Goal: Task Accomplishment & Management: Manage account settings

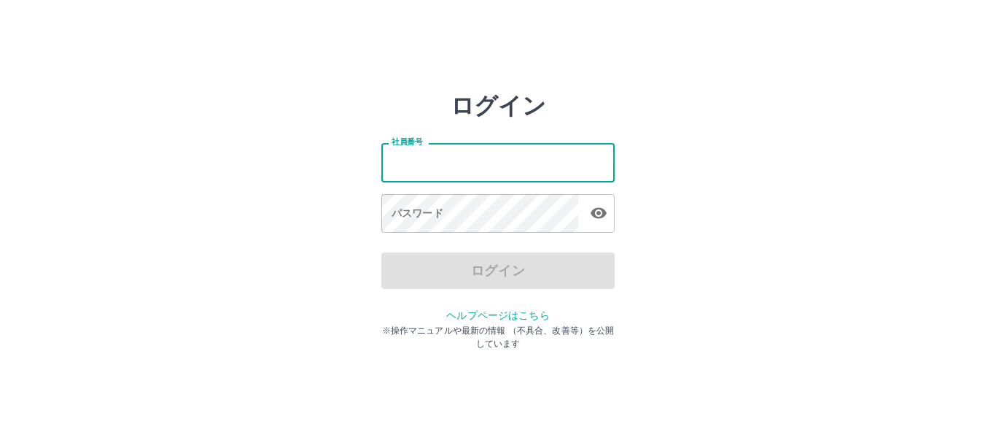
click at [406, 171] on input "社員番号" at bounding box center [497, 162] width 233 height 39
type input "*******"
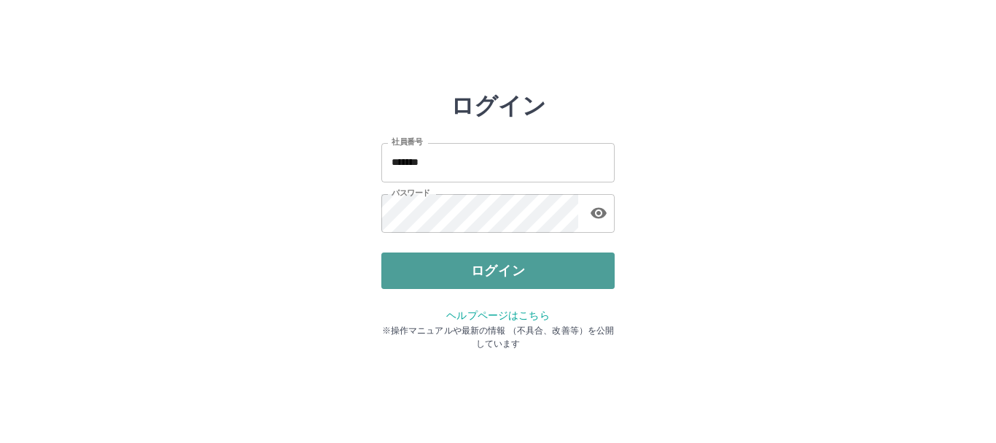
click at [419, 271] on button "ログイン" at bounding box center [497, 270] width 233 height 36
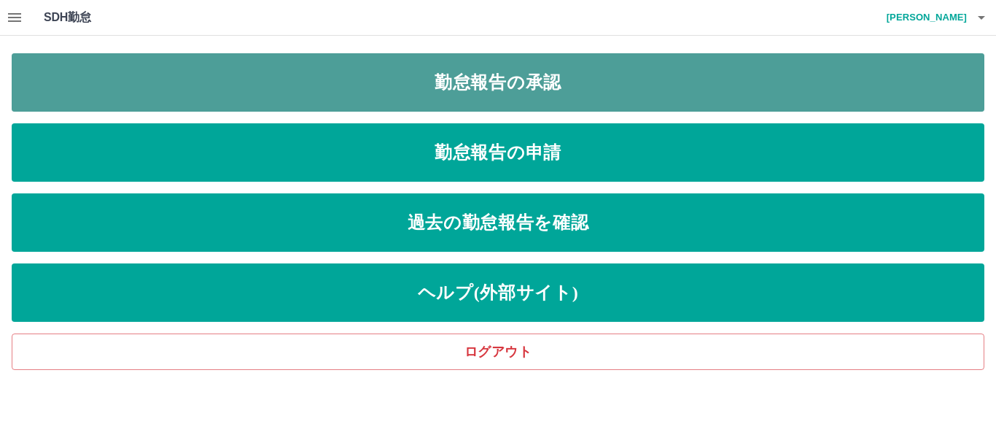
click at [81, 88] on link "勤怠報告の承認" at bounding box center [498, 82] width 973 height 58
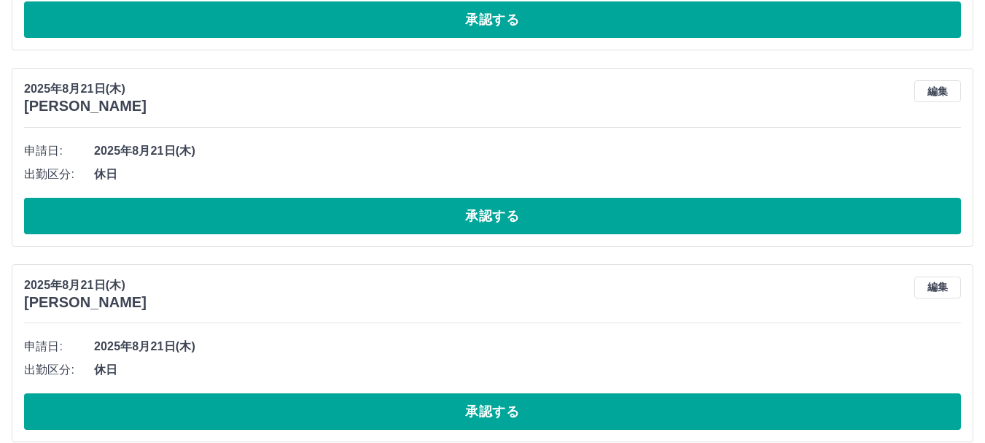
scroll to position [5395, 0]
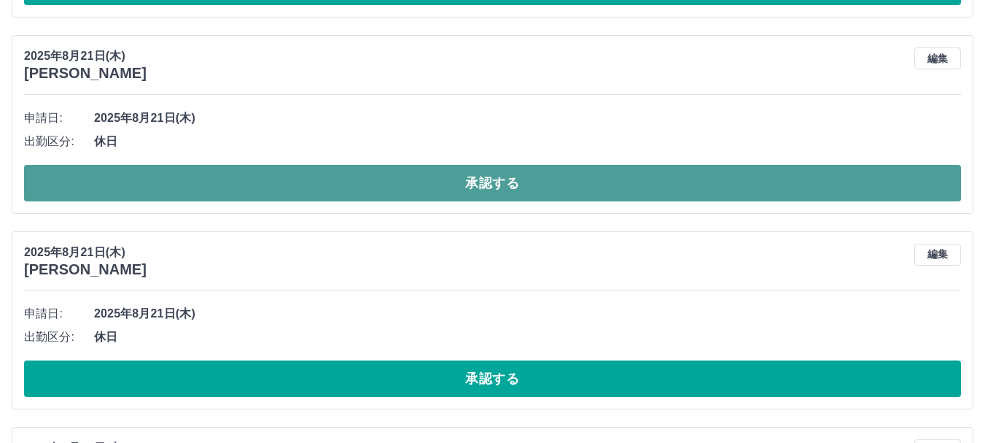
click at [99, 182] on button "承認する" at bounding box center [492, 183] width 937 height 36
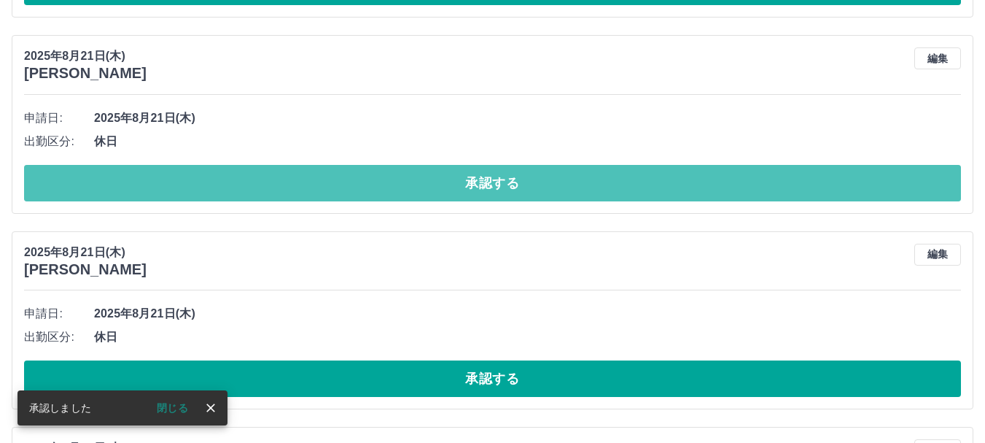
click at [99, 182] on button "承認する" at bounding box center [492, 183] width 937 height 36
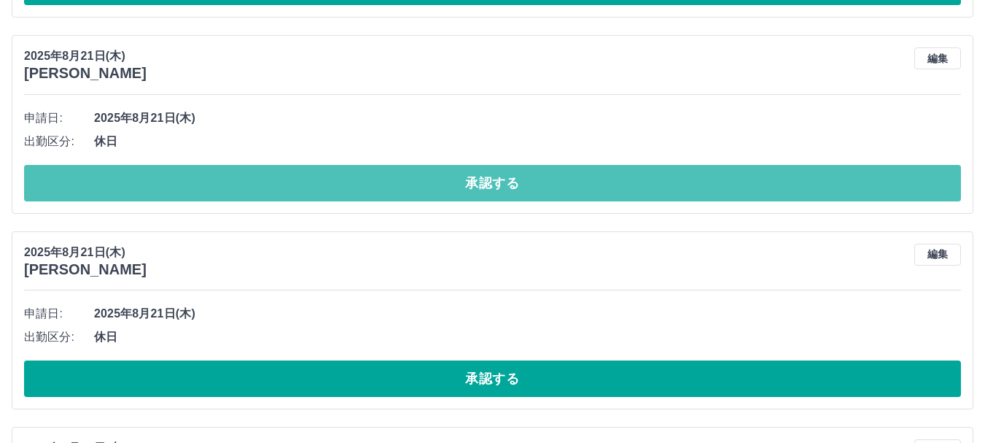
click at [99, 182] on button "承認する" at bounding box center [492, 183] width 937 height 36
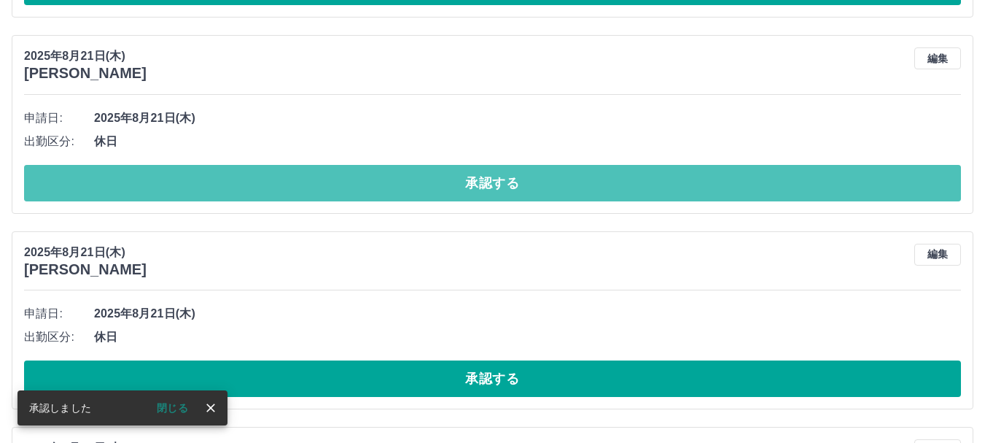
click at [99, 182] on button "承認する" at bounding box center [492, 183] width 937 height 36
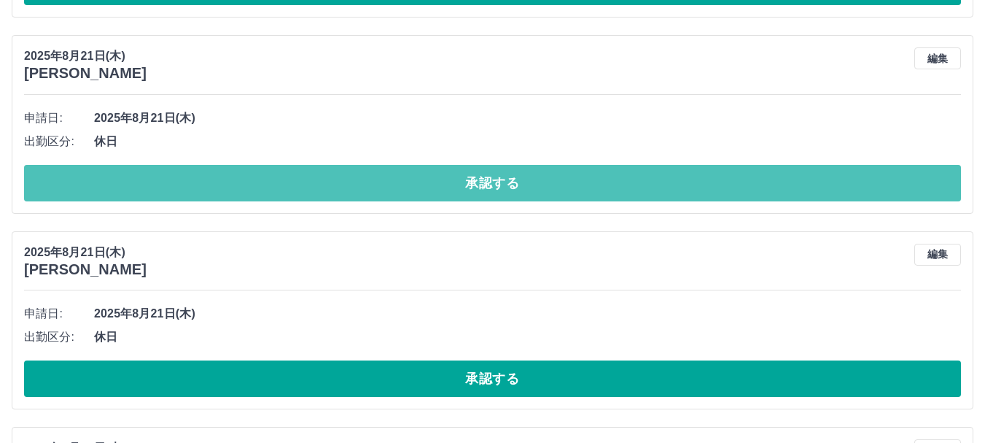
click at [99, 182] on button "承認する" at bounding box center [492, 183] width 937 height 36
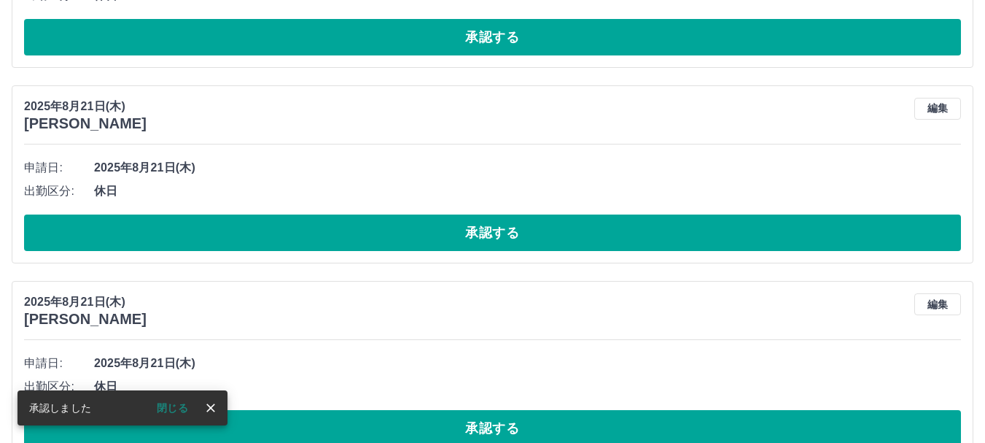
scroll to position [5614, 0]
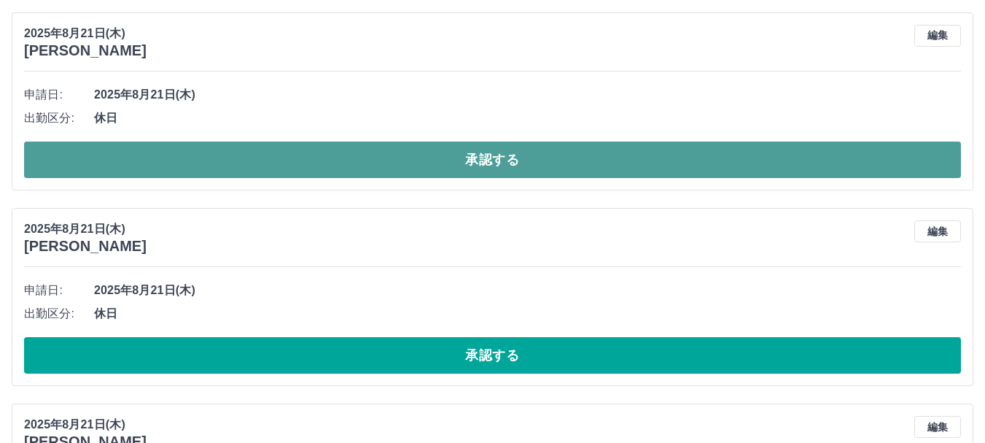
click at [190, 166] on button "承認する" at bounding box center [492, 159] width 937 height 36
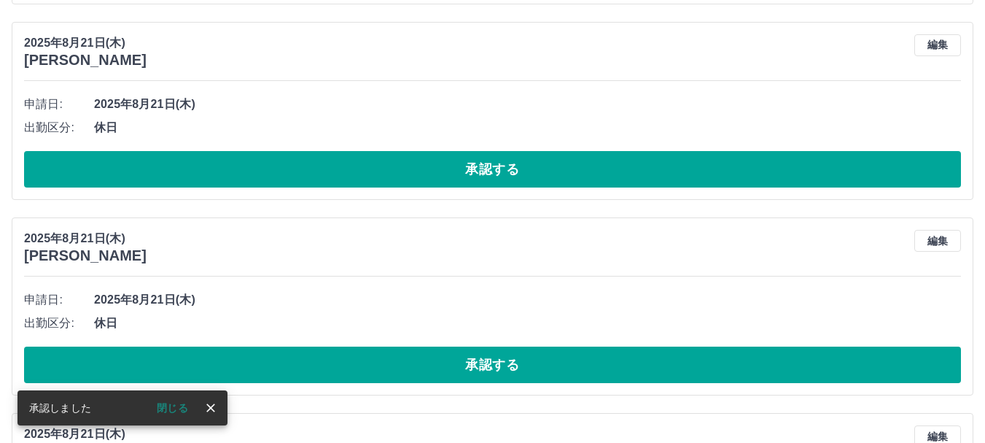
scroll to position [5637, 0]
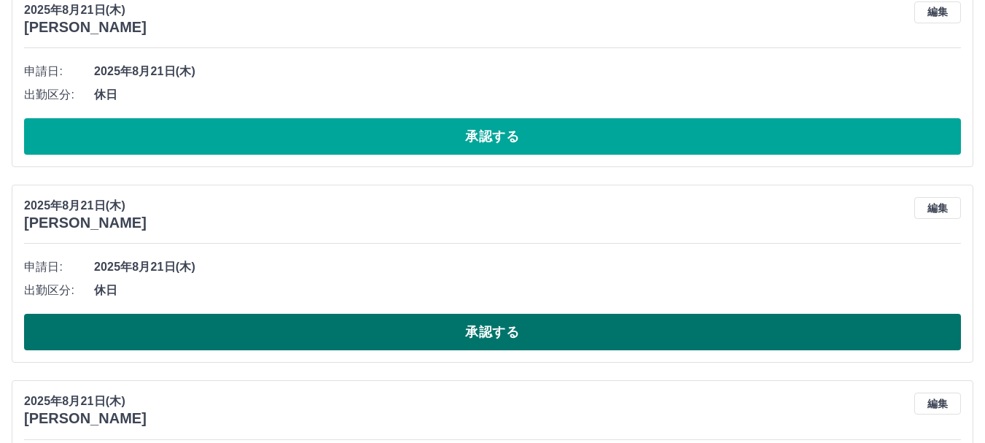
click at [156, 333] on button "承認する" at bounding box center [492, 332] width 937 height 36
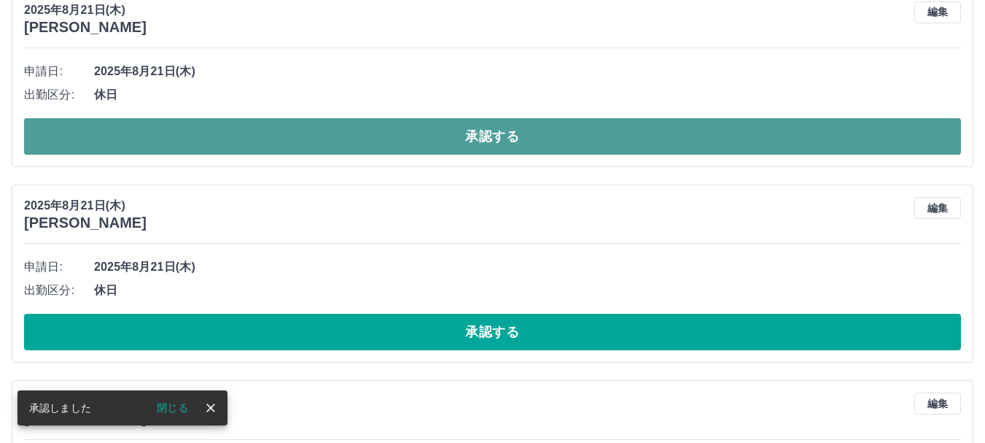
click at [142, 136] on button "承認する" at bounding box center [492, 136] width 937 height 36
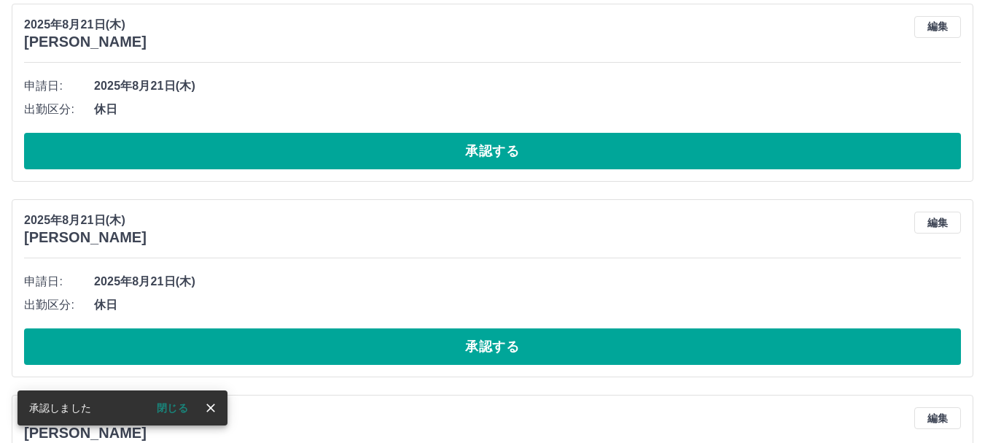
scroll to position [5588, 0]
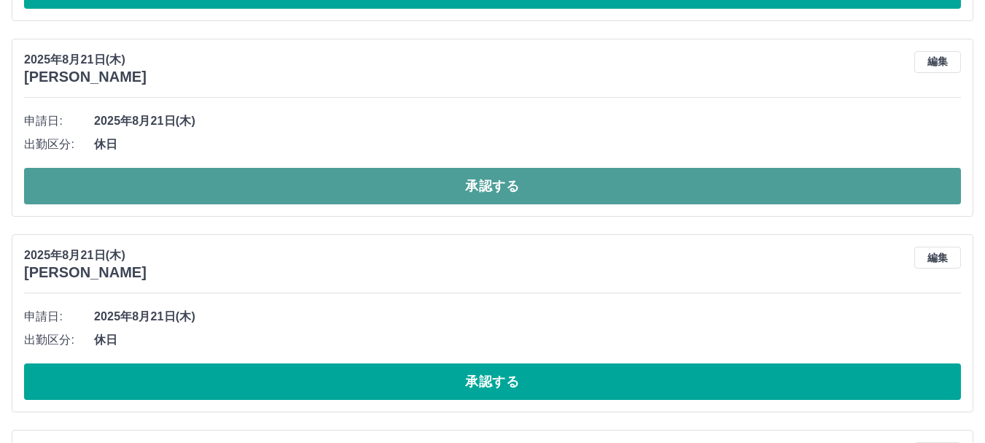
click at [262, 181] on button "承認する" at bounding box center [492, 186] width 937 height 36
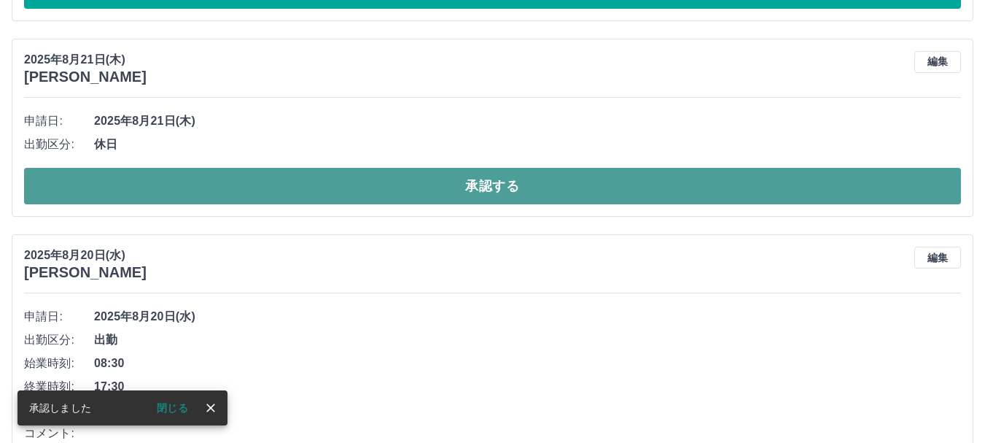
click at [257, 188] on button "承認する" at bounding box center [492, 186] width 937 height 36
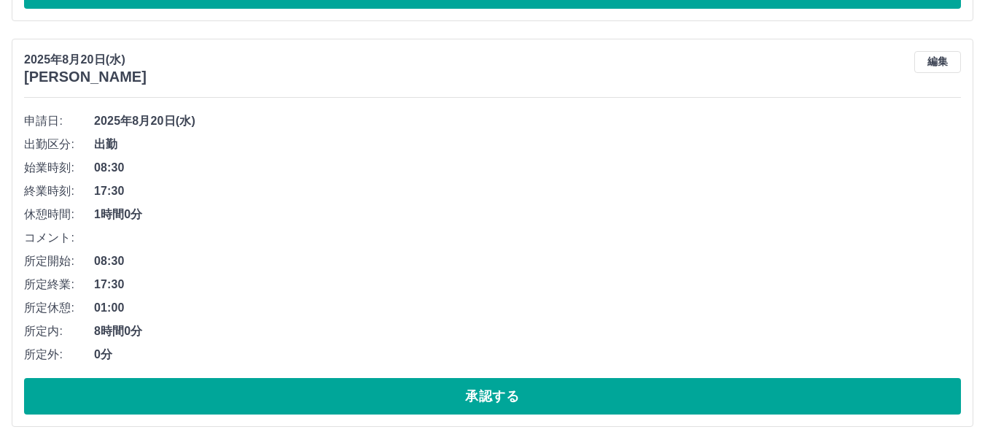
scroll to position [5661, 0]
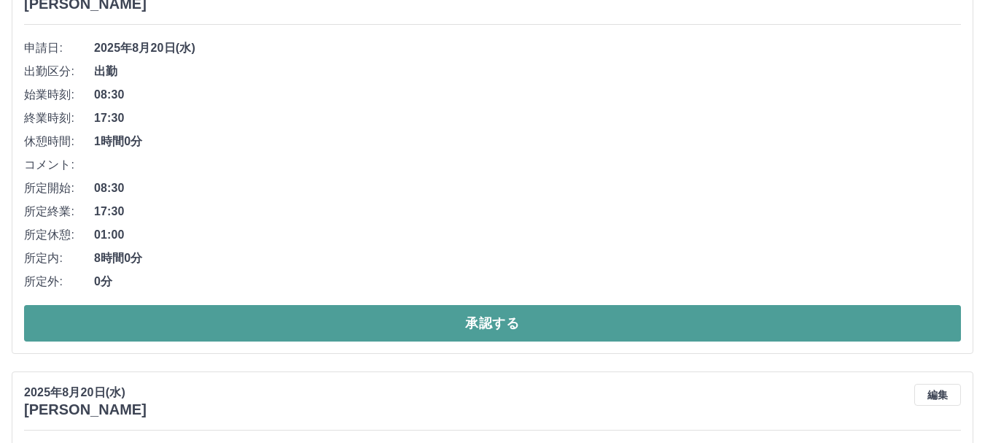
click at [58, 318] on button "承認する" at bounding box center [492, 323] width 937 height 36
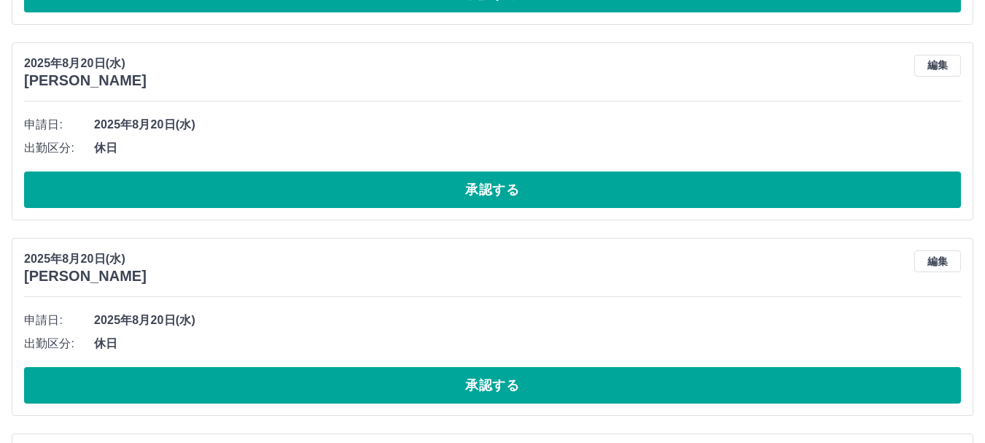
scroll to position [5620, 0]
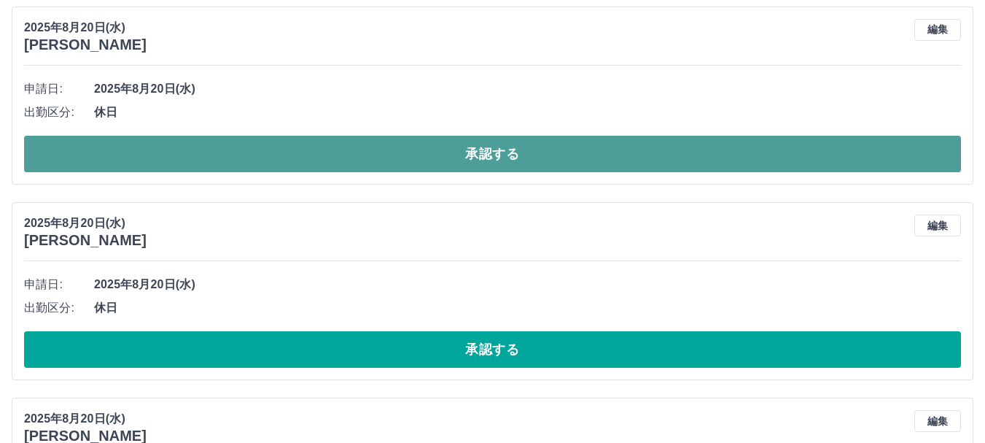
click at [176, 161] on button "承認する" at bounding box center [492, 154] width 937 height 36
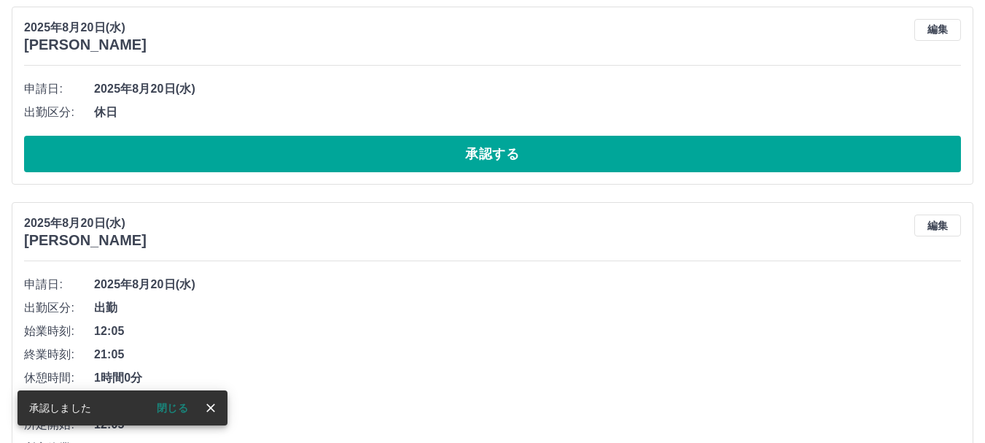
scroll to position [5424, 0]
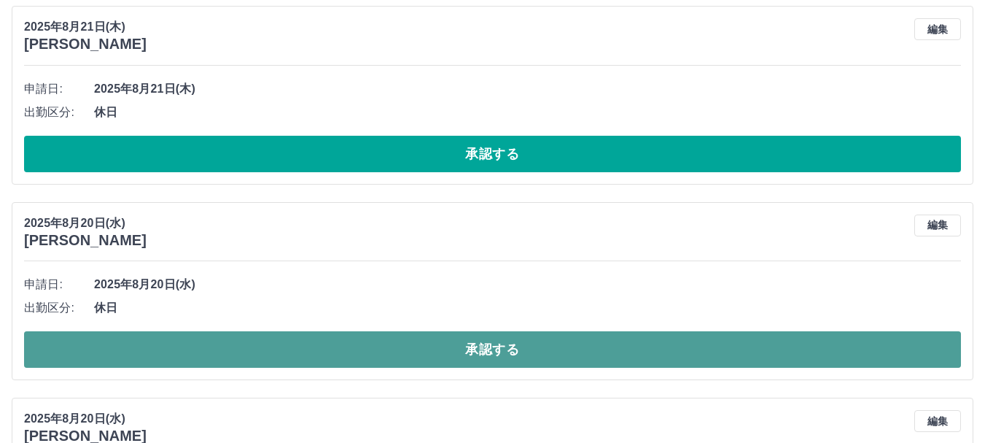
click at [102, 341] on button "承認する" at bounding box center [492, 349] width 937 height 36
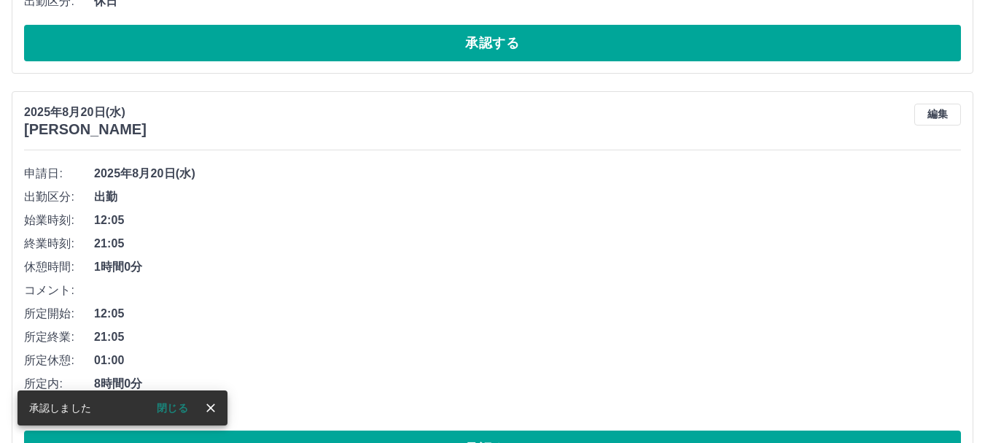
scroll to position [5570, 0]
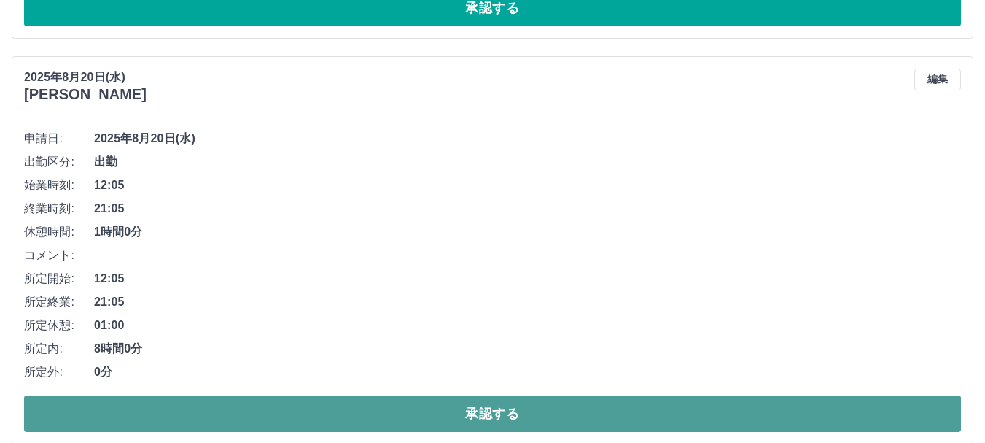
click at [79, 418] on button "承認する" at bounding box center [492, 413] width 937 height 36
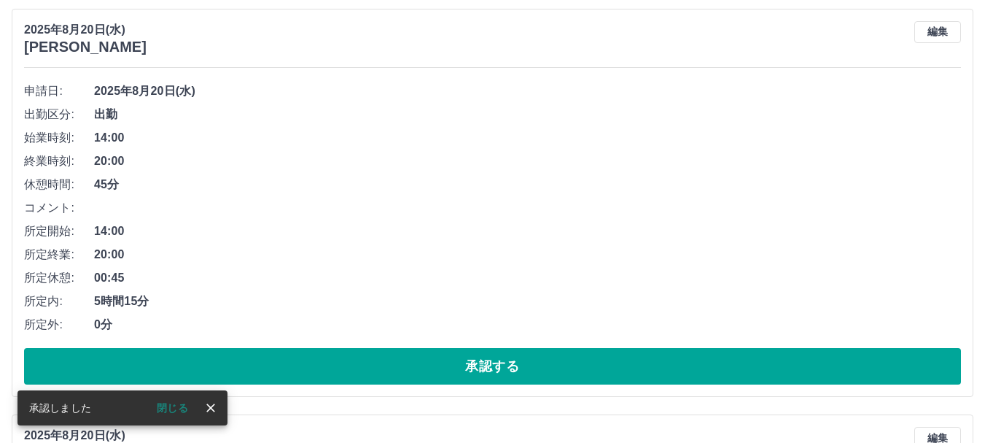
scroll to position [5643, 0]
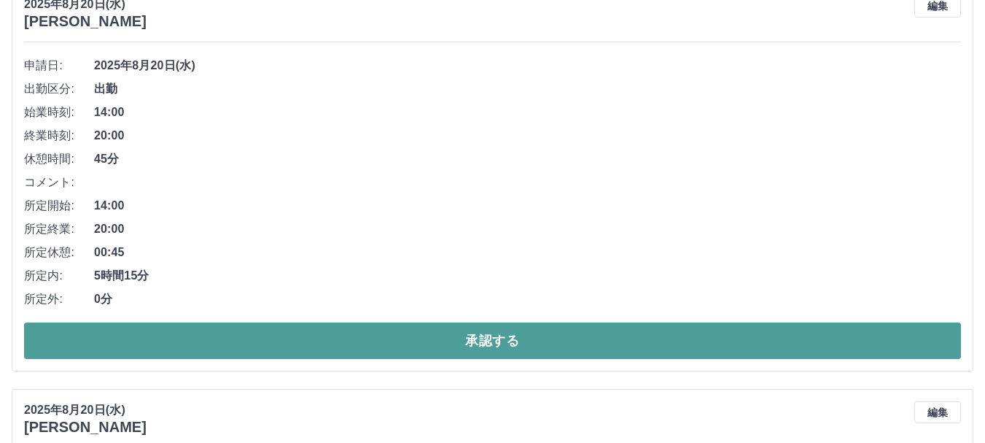
click at [152, 344] on button "承認する" at bounding box center [492, 340] width 937 height 36
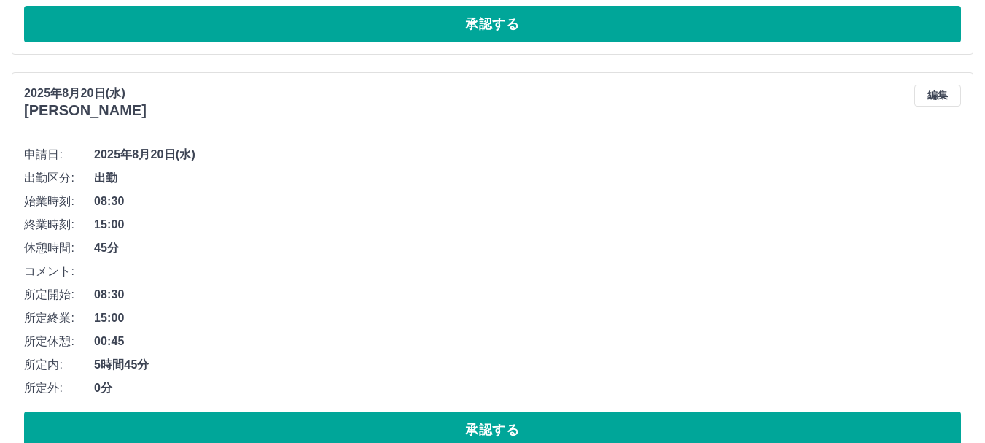
scroll to position [5602, 0]
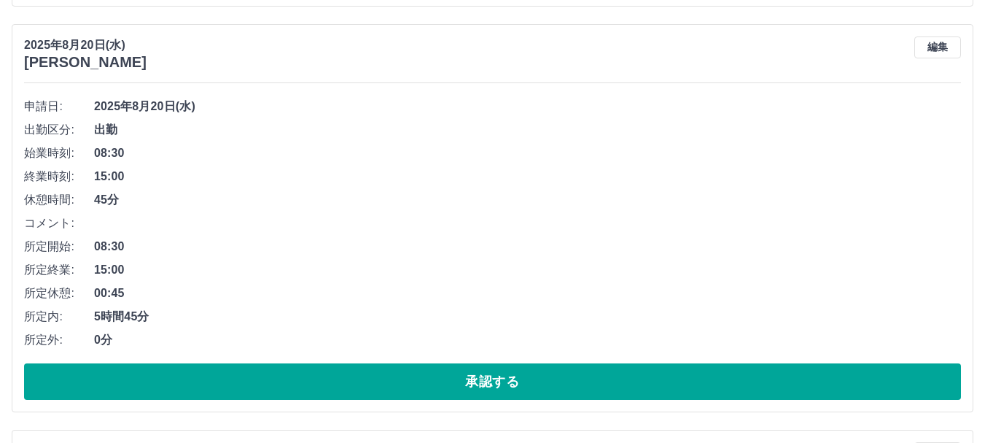
click at [74, 402] on div "[DATE] [PERSON_NAME] 編集 申請日: [DATE] 出勤区分: 出勤 始業時刻: 08:30 終業時刻: 15:00 休憩時間: 45分 …" at bounding box center [493, 218] width 962 height 388
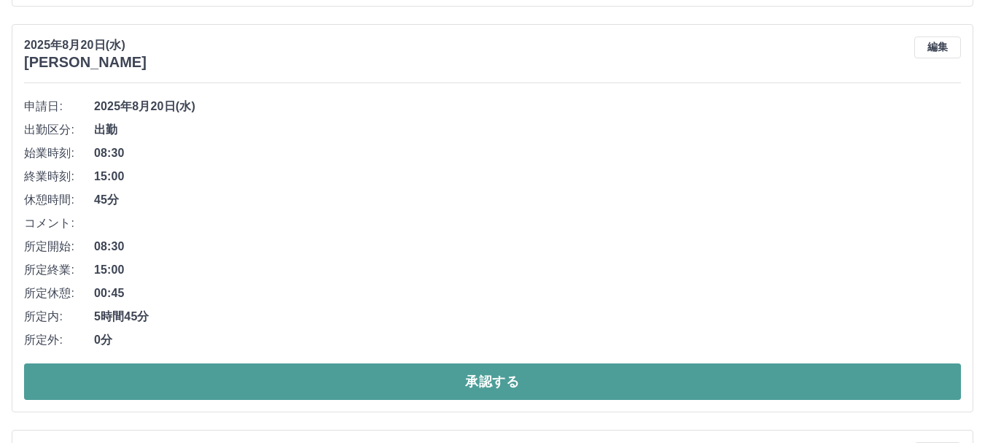
click at [80, 380] on button "承認する" at bounding box center [492, 381] width 937 height 36
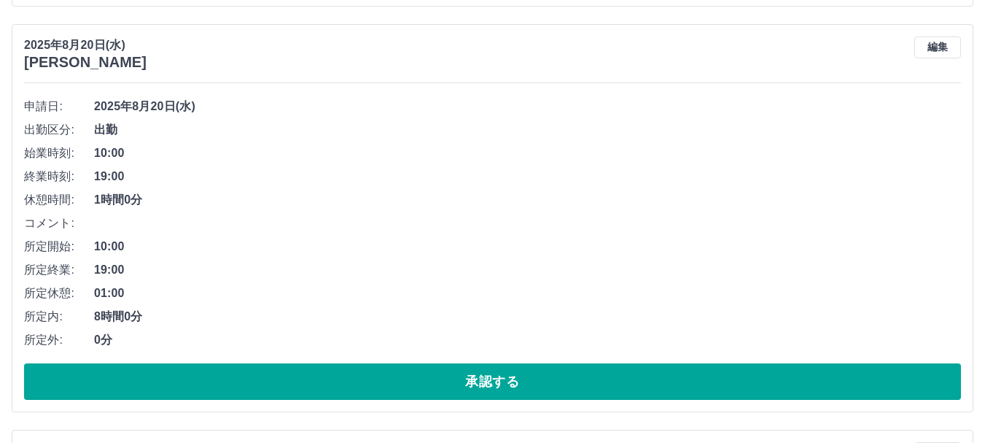
click at [80, 380] on button "承認する" at bounding box center [492, 381] width 937 height 36
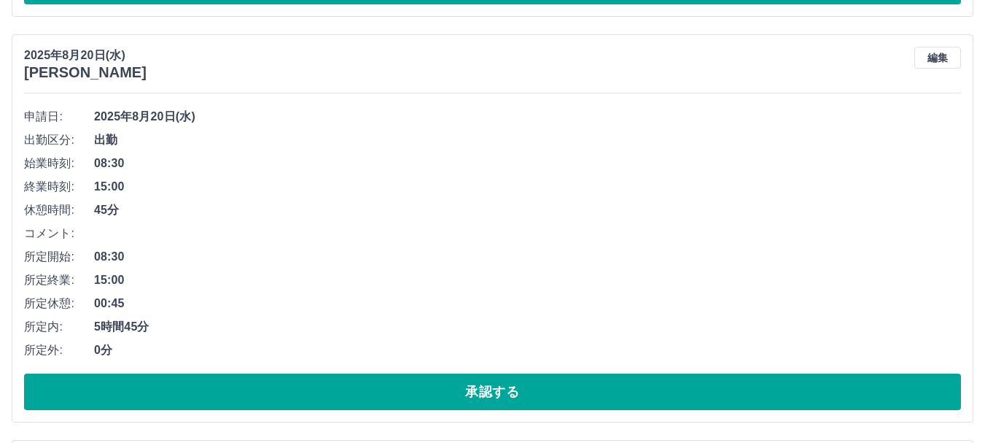
scroll to position [5821, 0]
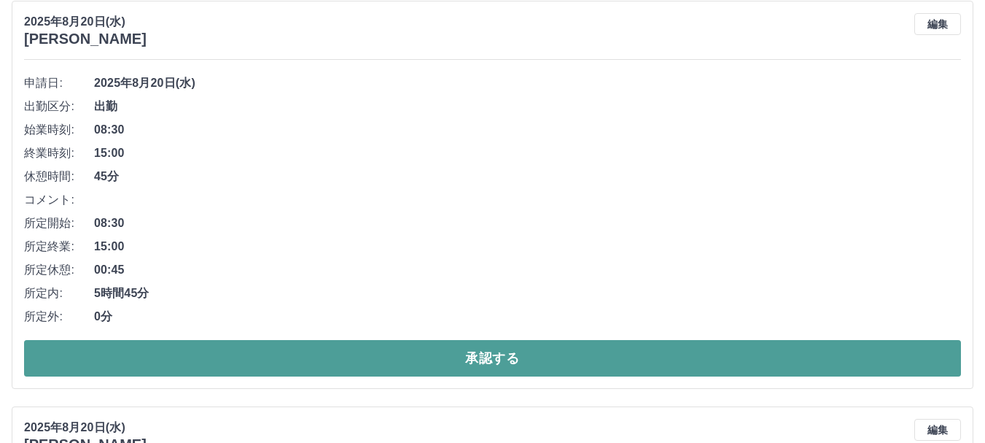
click at [73, 341] on button "承認する" at bounding box center [492, 358] width 937 height 36
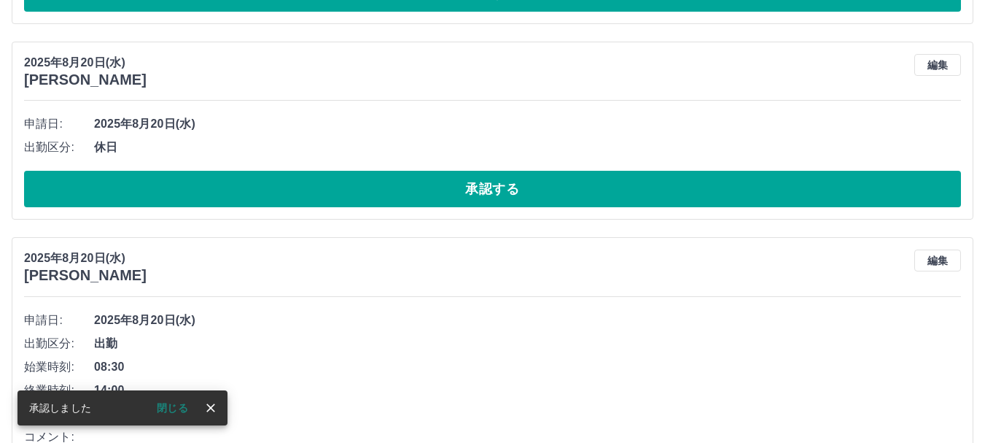
scroll to position [5853, 0]
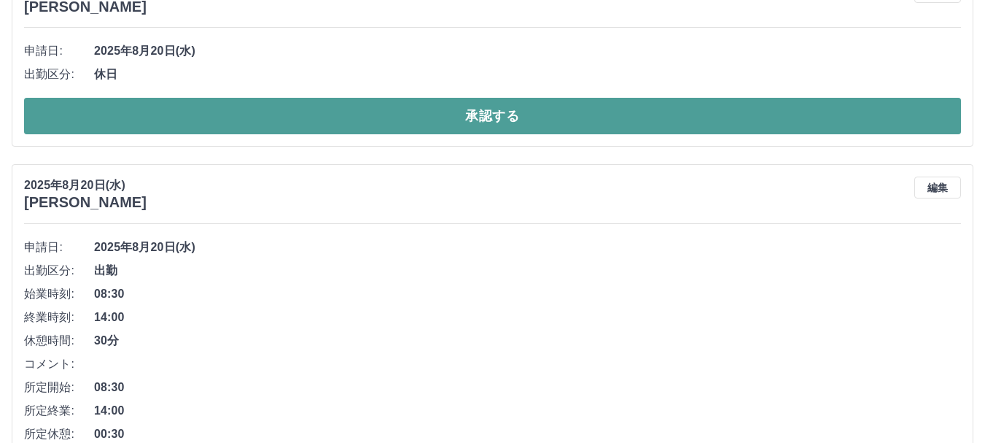
click at [162, 110] on button "承認する" at bounding box center [492, 116] width 937 height 36
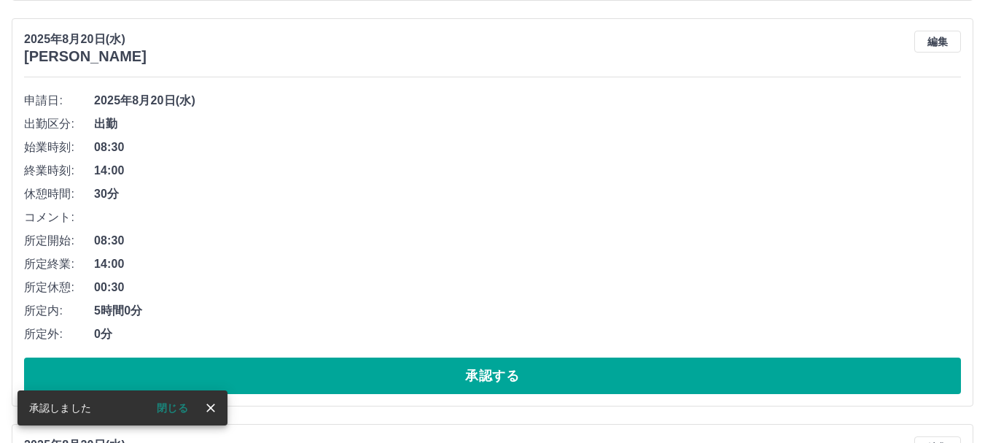
scroll to position [5876, 0]
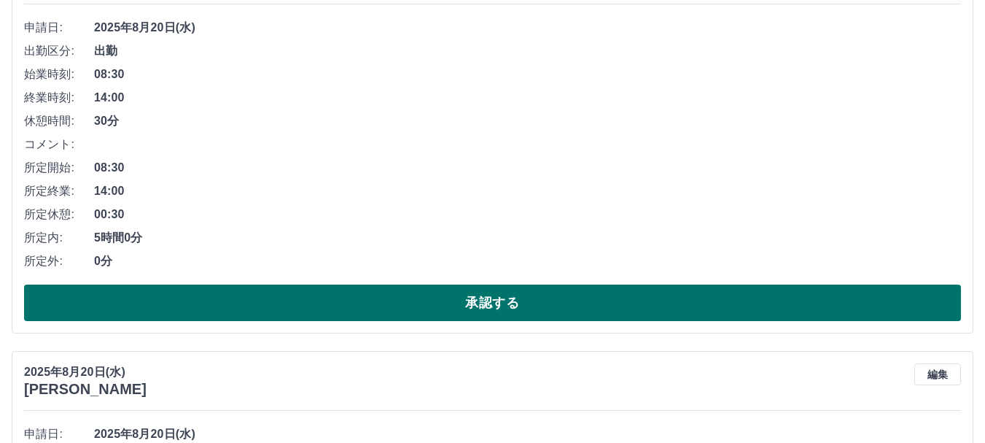
click at [96, 305] on button "承認する" at bounding box center [492, 302] width 937 height 36
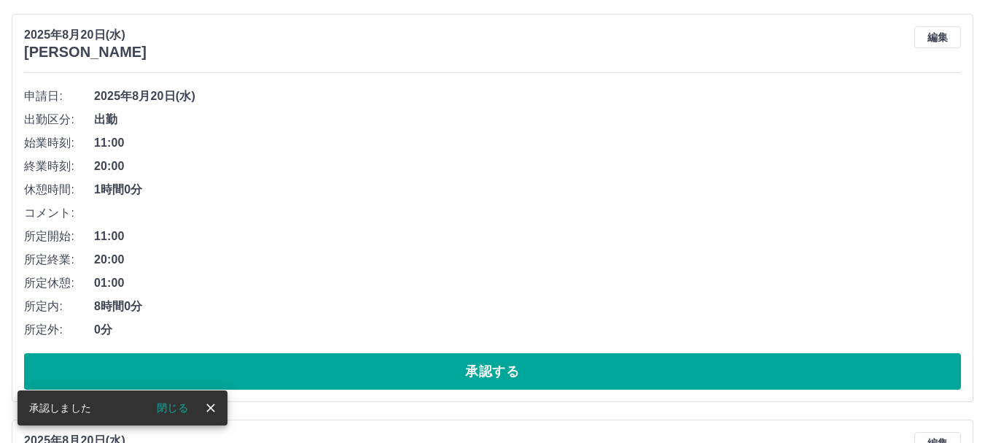
scroll to position [5836, 0]
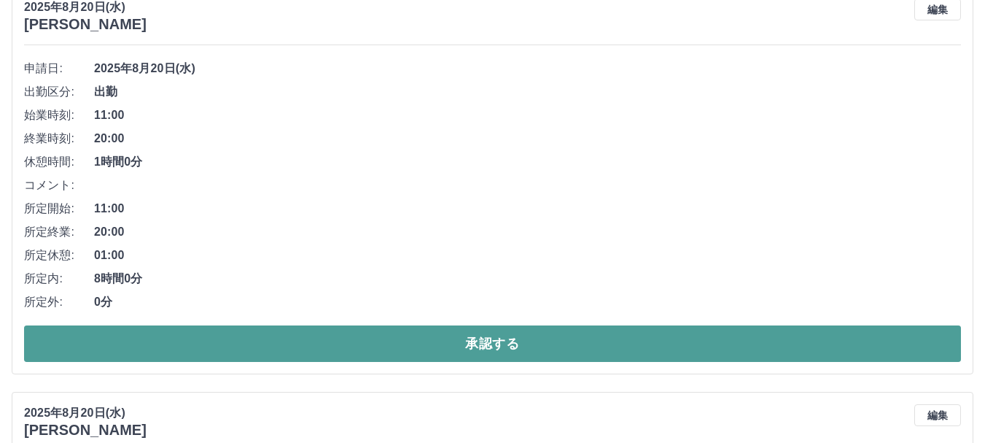
click at [191, 338] on button "承認する" at bounding box center [492, 343] width 937 height 36
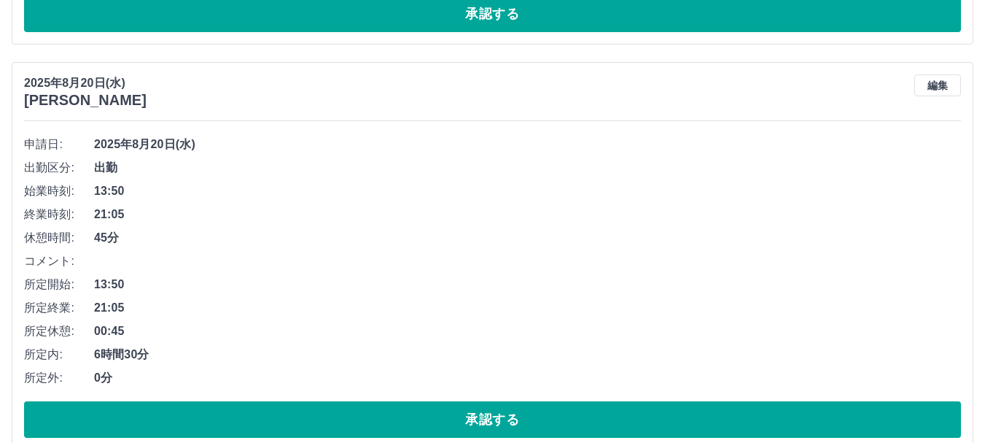
scroll to position [5795, 0]
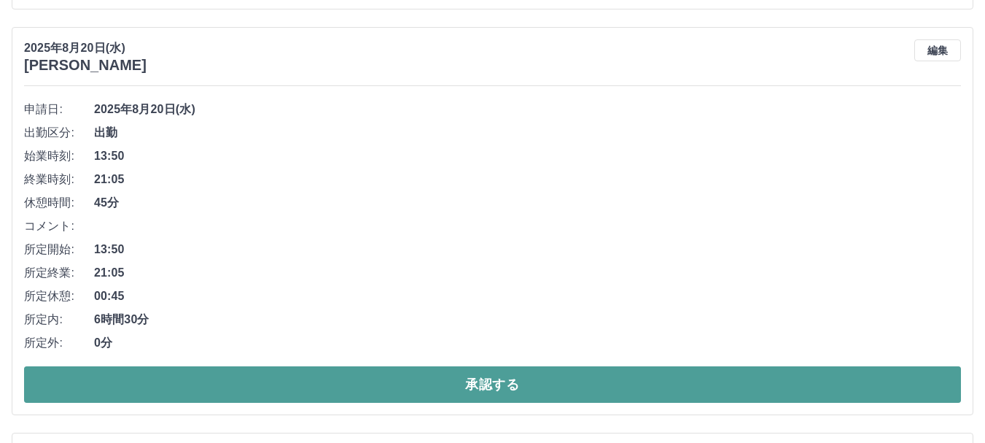
click at [89, 389] on button "承認する" at bounding box center [492, 384] width 937 height 36
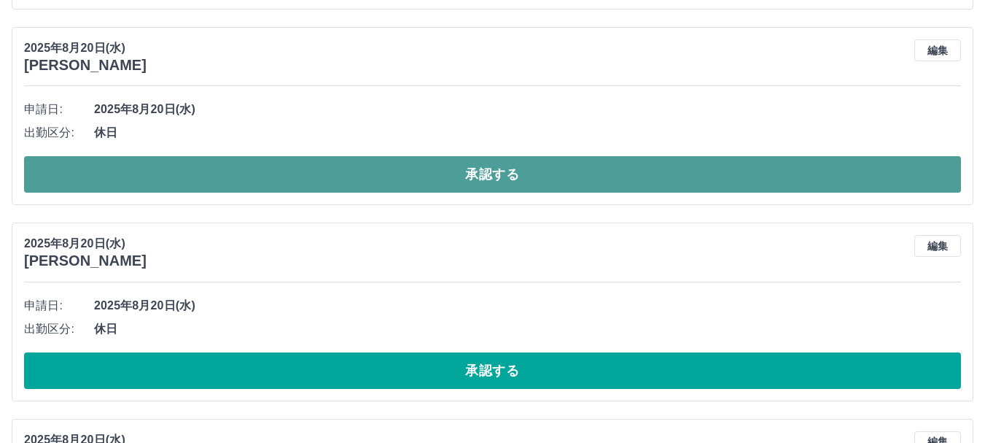
click at [148, 178] on button "承認する" at bounding box center [492, 174] width 937 height 36
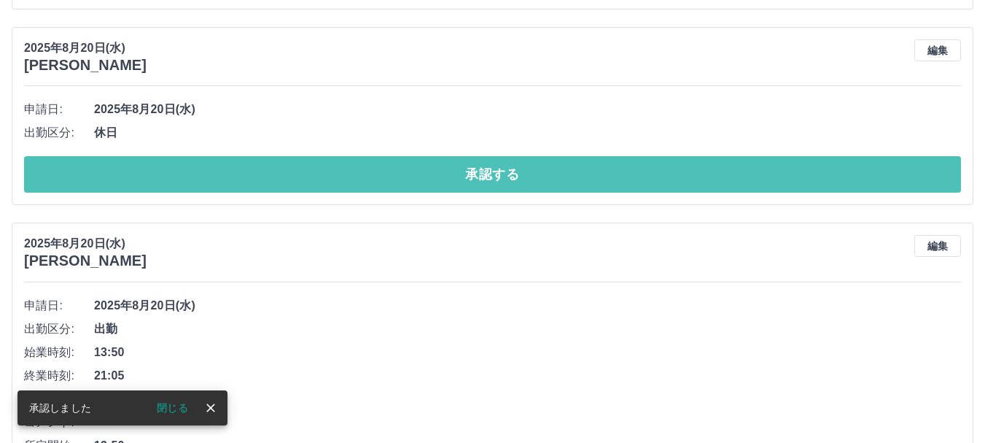
click at [148, 178] on button "承認する" at bounding box center [492, 174] width 937 height 36
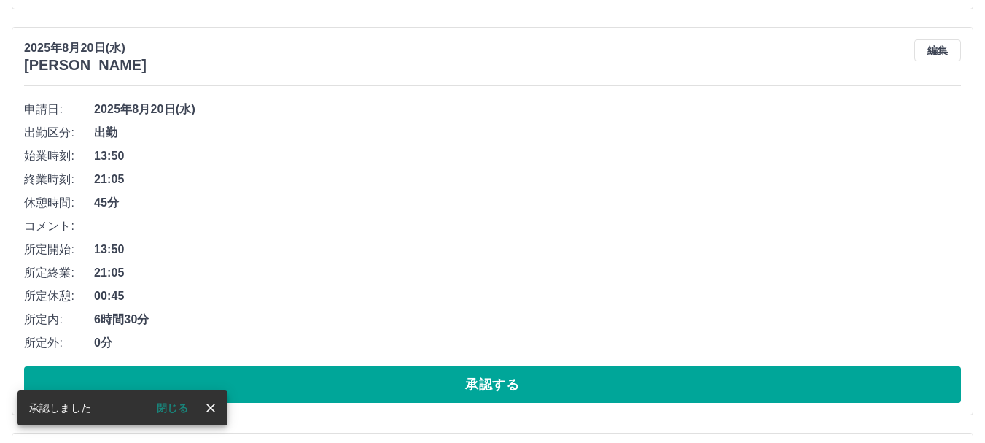
scroll to position [5868, 0]
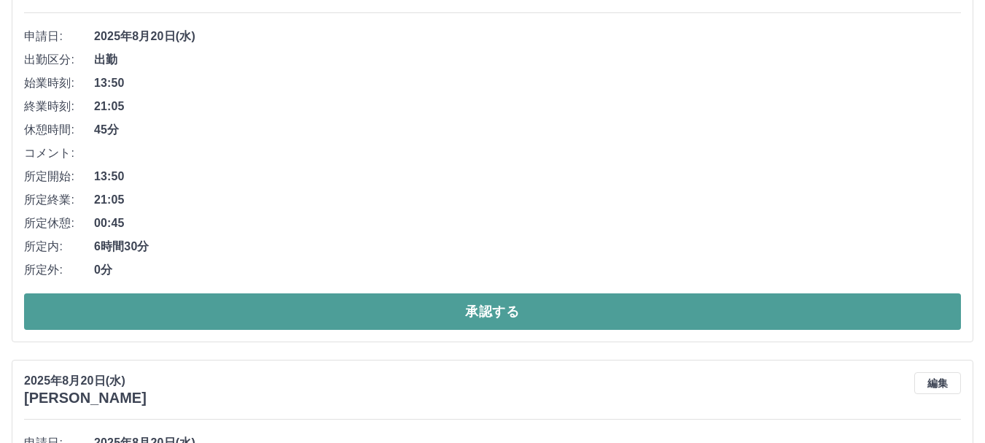
click at [120, 308] on button "承認する" at bounding box center [492, 311] width 937 height 36
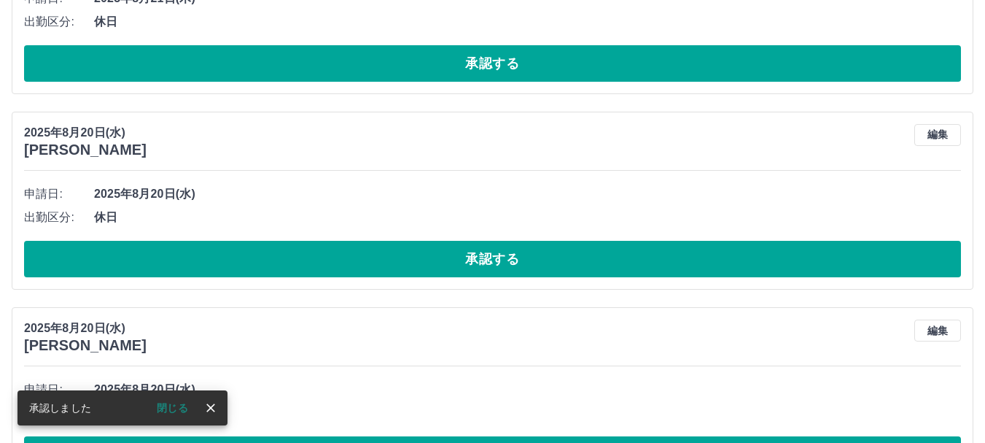
scroll to position [5681, 0]
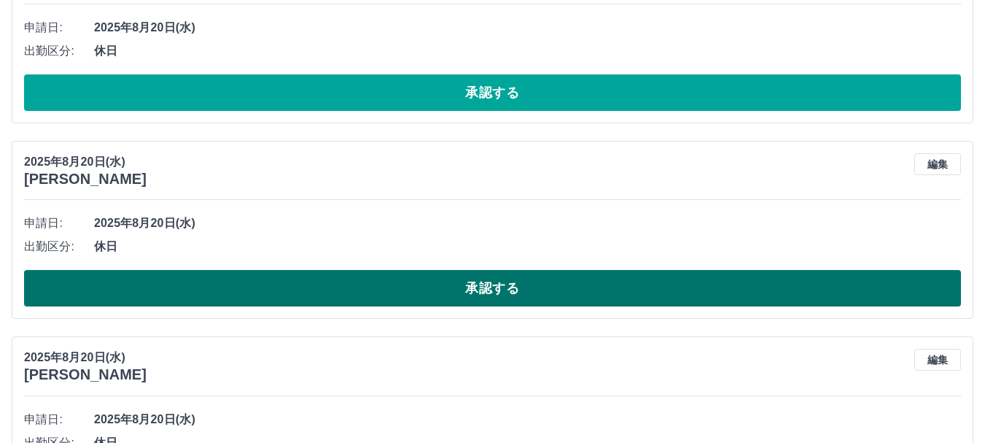
click at [145, 294] on button "承認する" at bounding box center [492, 288] width 937 height 36
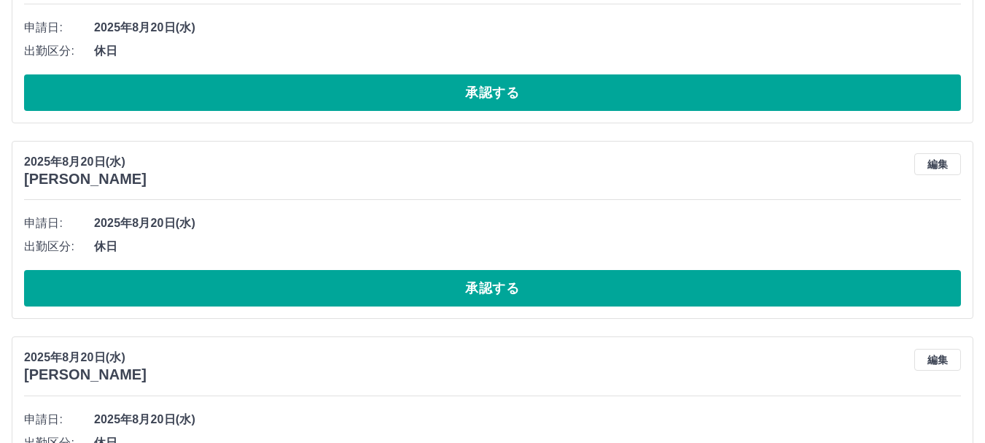
click at [146, 289] on button "承認する" at bounding box center [492, 288] width 937 height 36
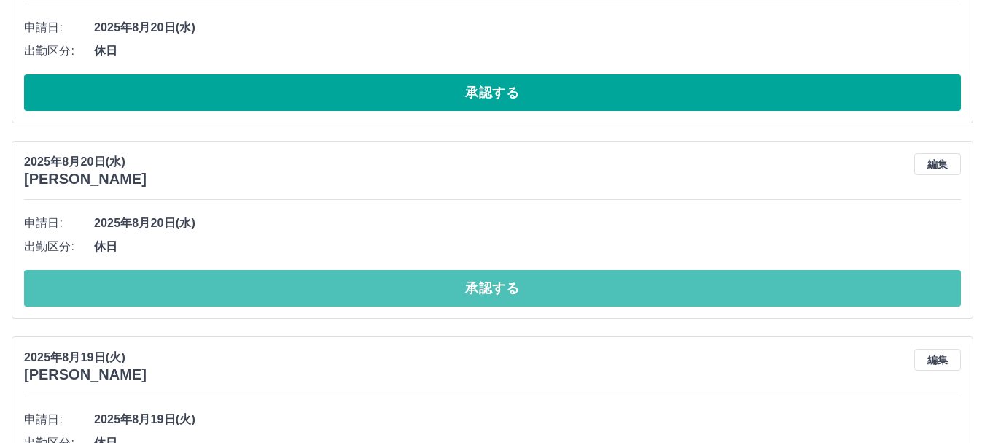
click at [146, 289] on button "承認する" at bounding box center [492, 288] width 937 height 36
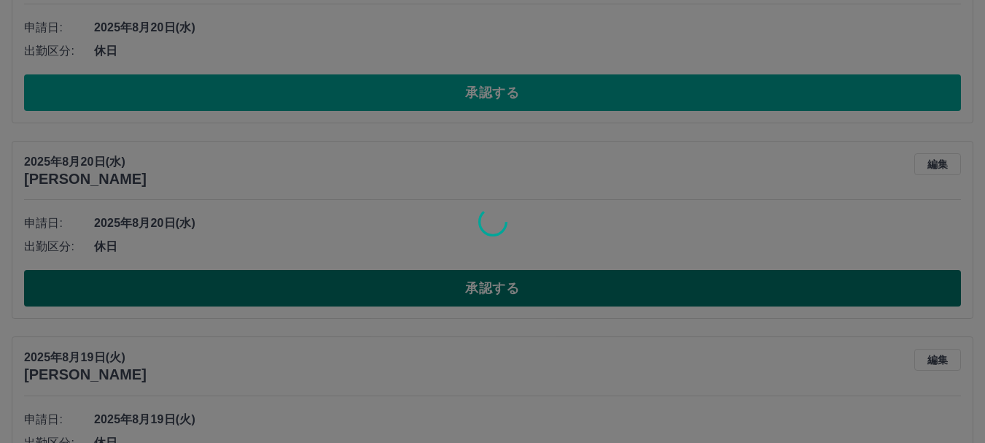
scroll to position [5754, 0]
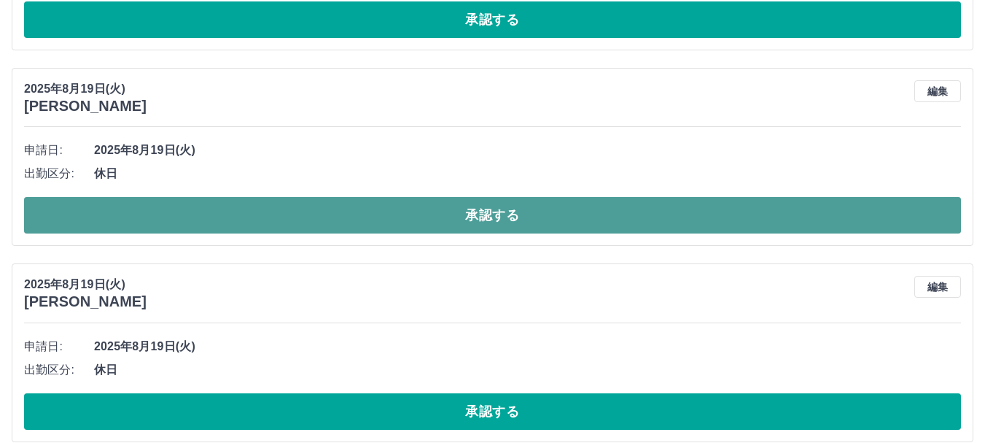
click at [207, 202] on button "承認する" at bounding box center [492, 215] width 937 height 36
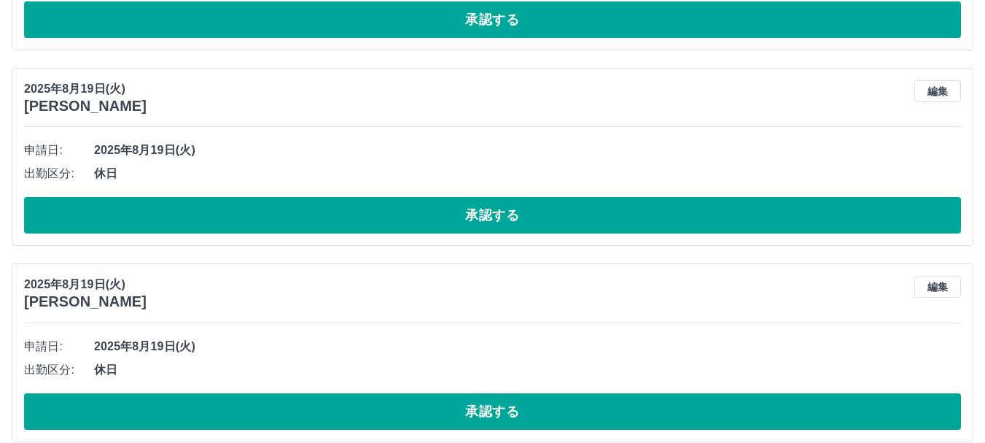
click at [206, 216] on button "承認する" at bounding box center [492, 215] width 937 height 36
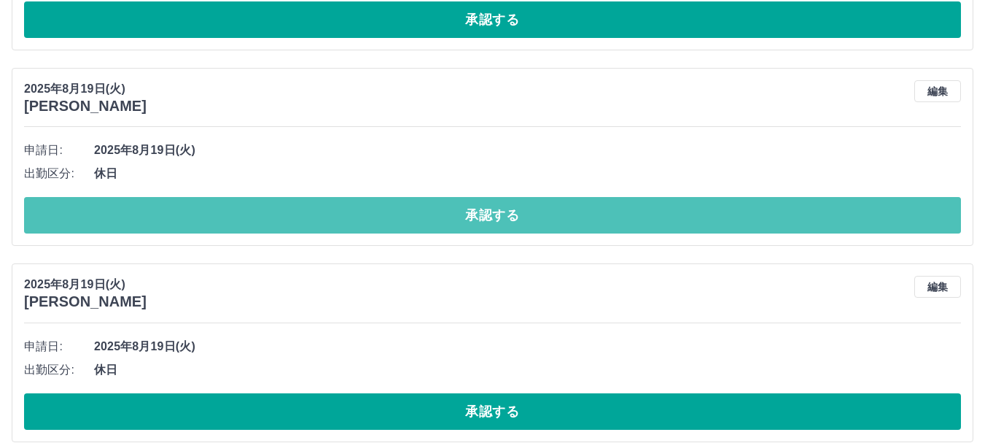
click at [212, 227] on button "承認する" at bounding box center [492, 215] width 937 height 36
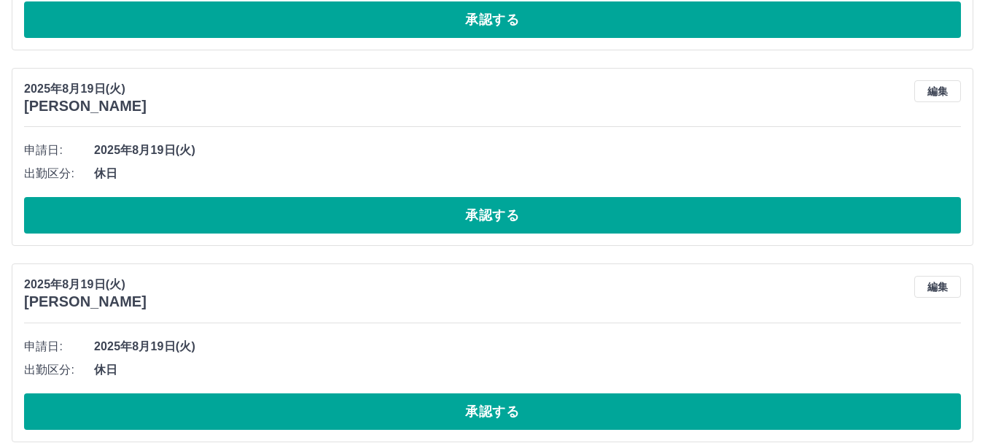
click at [163, 219] on button "承認する" at bounding box center [492, 215] width 937 height 36
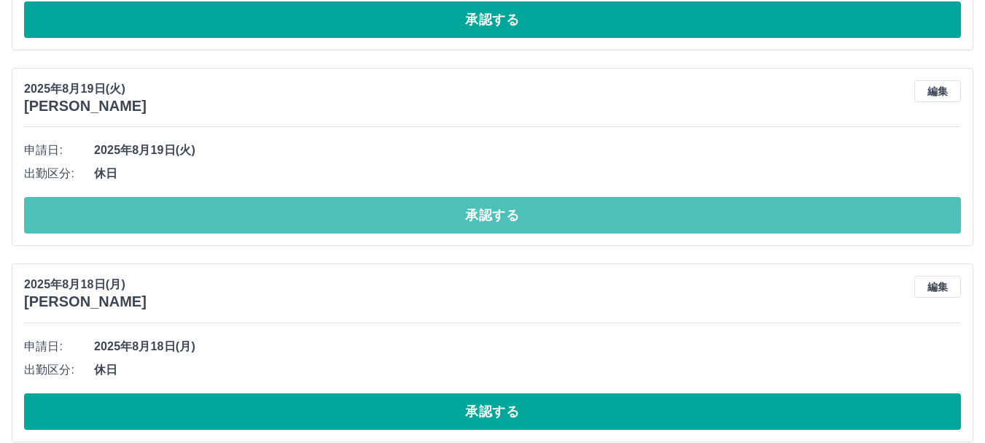
click at [163, 219] on button "承認する" at bounding box center [492, 215] width 937 height 36
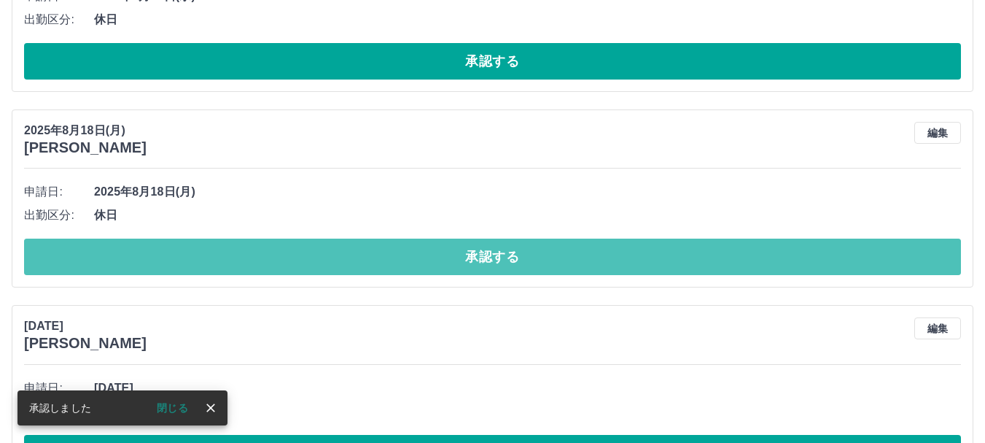
click at [163, 219] on div "申請日: [DATE] 出勤区分: 休日 承認する" at bounding box center [492, 227] width 937 height 95
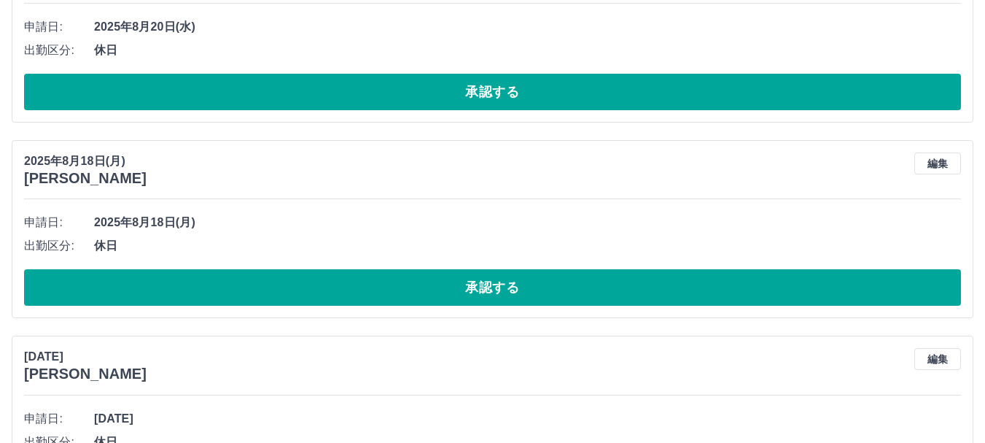
scroll to position [5681, 0]
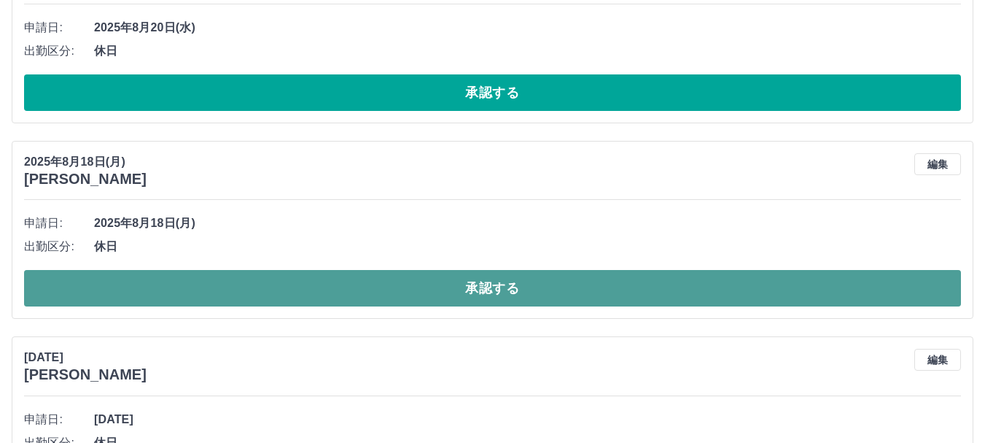
click at [162, 276] on button "承認する" at bounding box center [492, 288] width 937 height 36
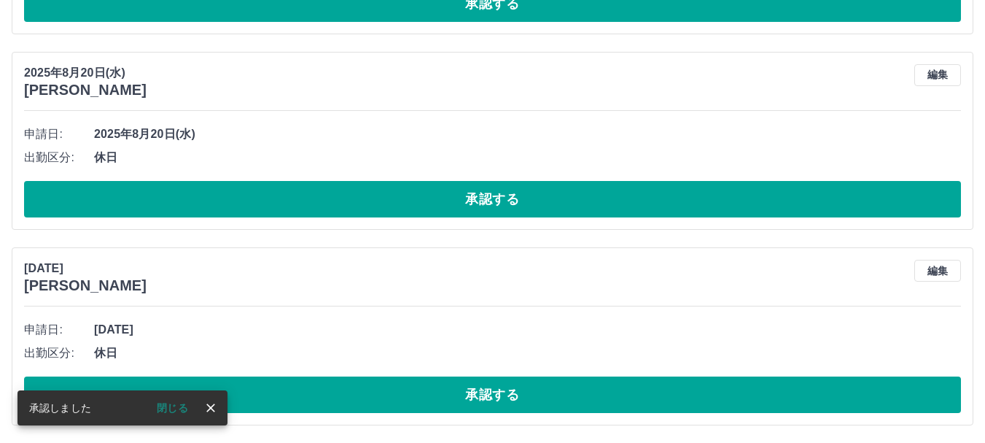
scroll to position [5576, 0]
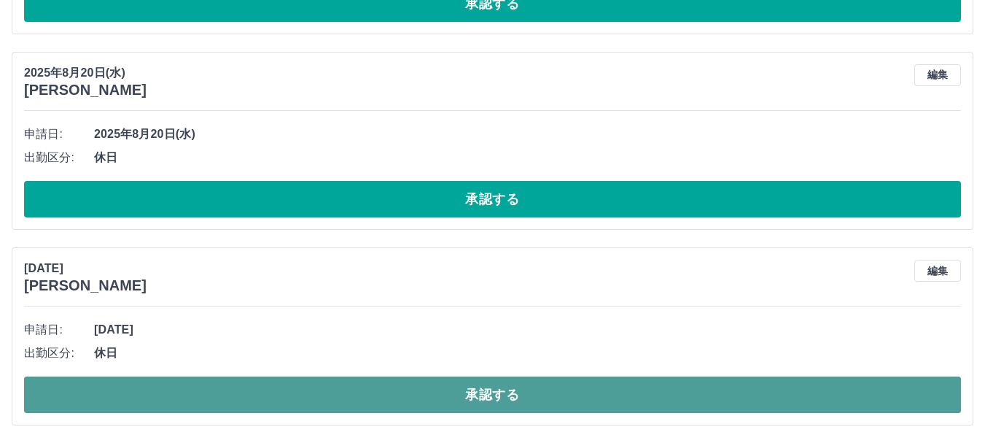
click at [274, 400] on button "承認する" at bounding box center [492, 394] width 937 height 36
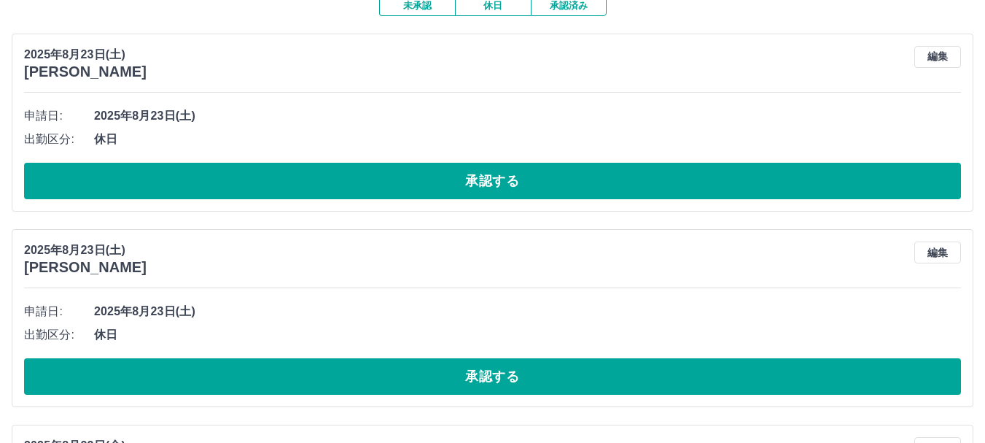
scroll to position [0, 0]
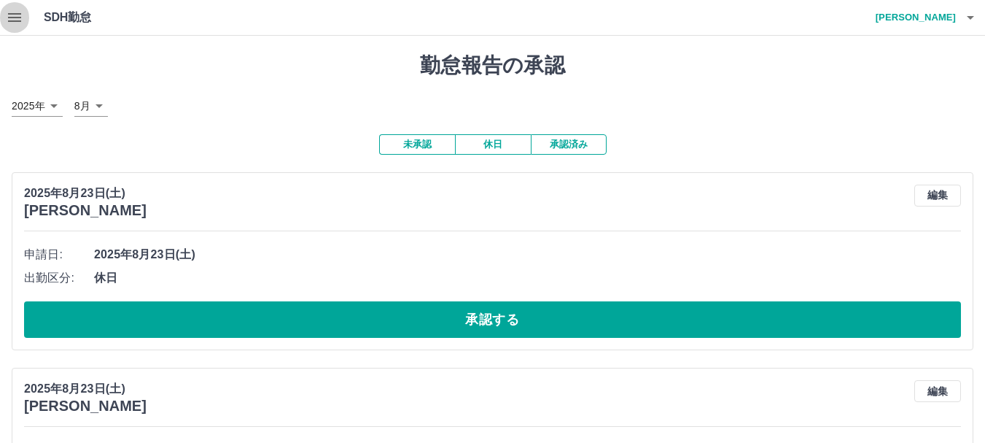
click at [20, 14] on icon "button" at bounding box center [14, 17] width 13 height 9
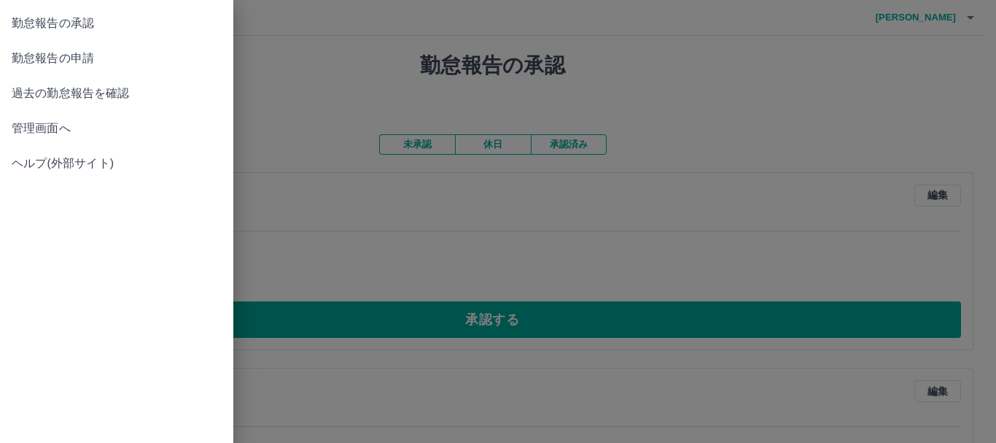
click at [69, 127] on span "管理画面へ" at bounding box center [117, 128] width 210 height 17
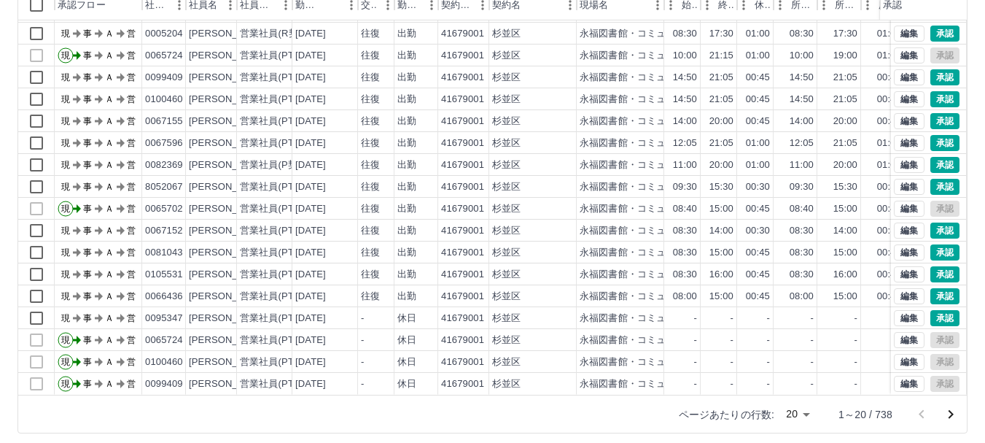
scroll to position [174, 0]
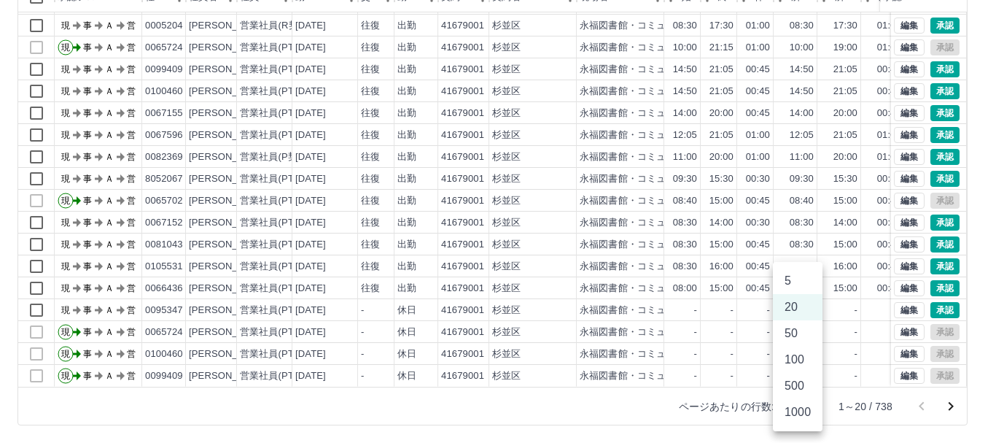
click at [803, 405] on body "SDH勤怠 [PERSON_NAME] 勤務実績承認 前月 [DATE] 次月 今月 月選択 承認モード 削除モード 一括承認 列一覧 0 フィルター 行間隔…" at bounding box center [498, 134] width 996 height 616
click at [803, 387] on li "500" at bounding box center [798, 386] width 50 height 26
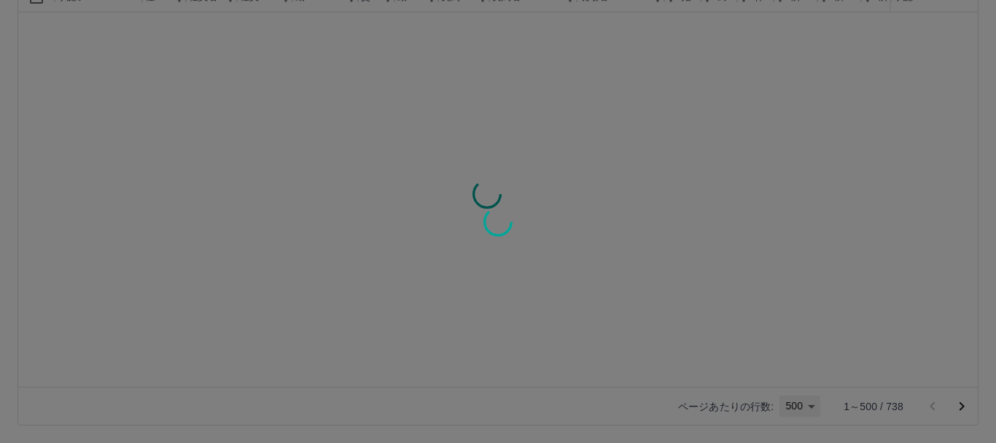
type input "***"
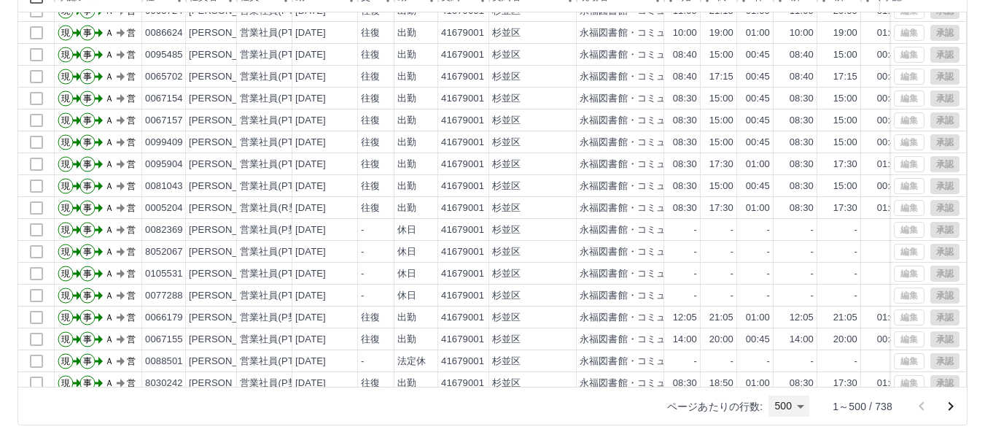
scroll to position [2333, 0]
